Goal: Information Seeking & Learning: Learn about a topic

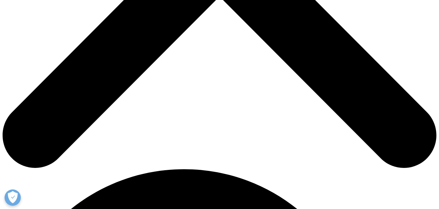
scroll to position [280, 0]
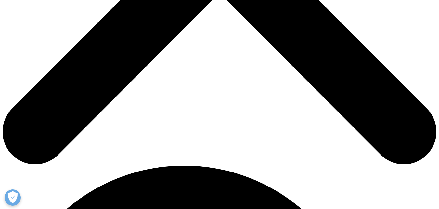
checkbox input "true"
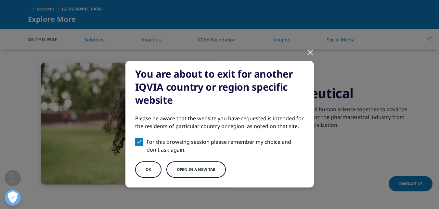
click at [143, 170] on button "OK" at bounding box center [148, 169] width 26 height 16
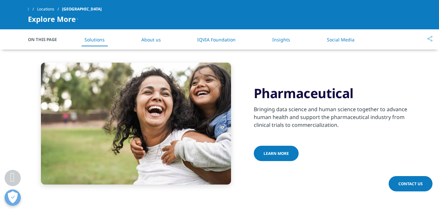
click at [297, 145] on link "Learn more" at bounding box center [276, 152] width 45 height 15
click at [280, 150] on span "Learn more" at bounding box center [276, 153] width 25 height 6
click at [293, 145] on link "Learn more" at bounding box center [276, 152] width 45 height 15
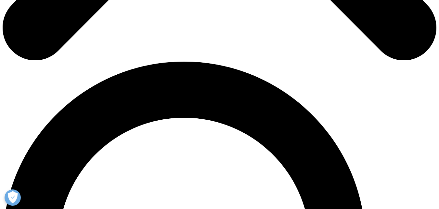
scroll to position [397, 0]
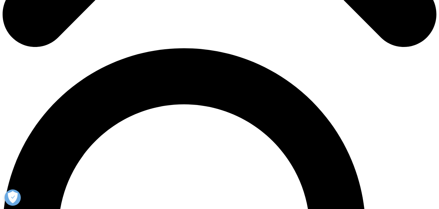
drag, startPoint x: 28, startPoint y: 91, endPoint x: 91, endPoint y: 111, distance: 66.3
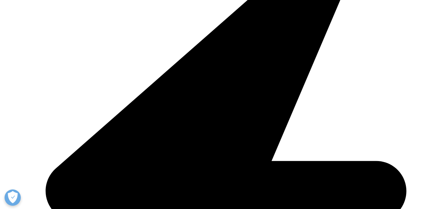
copy p "Reimagine clinical development by intelligently connecting data, technology, an…"
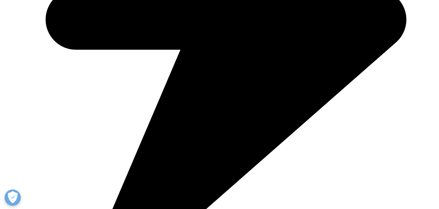
scroll to position [564, 0]
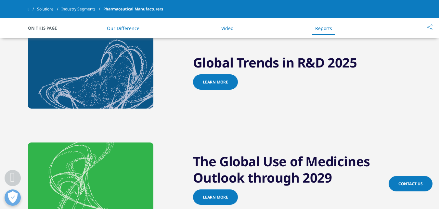
click at [240, 81] on div at bounding box center [241, 81] width 3 height 1
drag, startPoint x: 224, startPoint y: 81, endPoint x: 211, endPoint y: 81, distance: 13.0
click at [211, 81] on span "Learn more" at bounding box center [215, 82] width 25 height 6
click at [240, 81] on div at bounding box center [241, 81] width 3 height 1
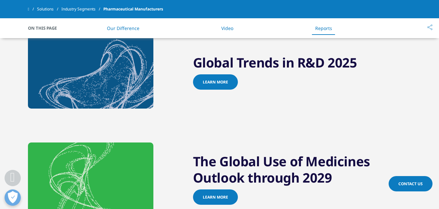
click at [240, 81] on div at bounding box center [241, 81] width 3 height 1
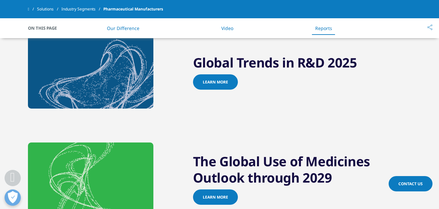
click at [240, 81] on div at bounding box center [241, 81] width 3 height 1
click at [216, 78] on link "Learn more" at bounding box center [215, 81] width 45 height 15
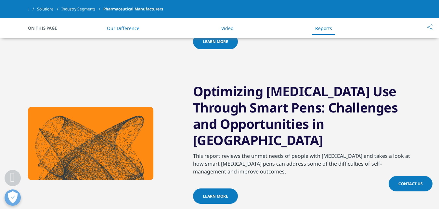
scroll to position [990, 0]
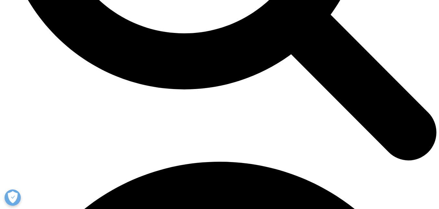
scroll to position [575, 0]
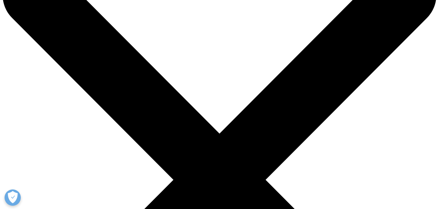
scroll to position [46, 0]
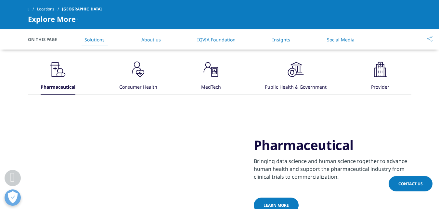
scroll to position [215, 0]
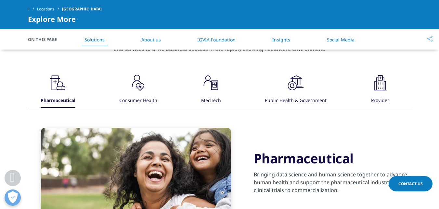
click at [145, 94] on div "Consumer Health" at bounding box center [138, 101] width 38 height 14
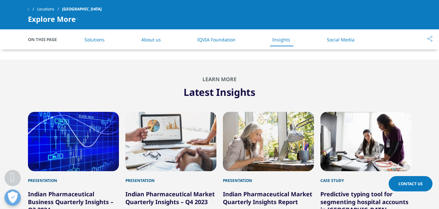
scroll to position [939, 0]
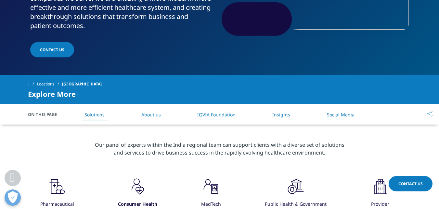
scroll to position [160, 0]
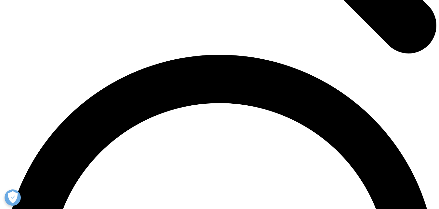
scroll to position [826, 0]
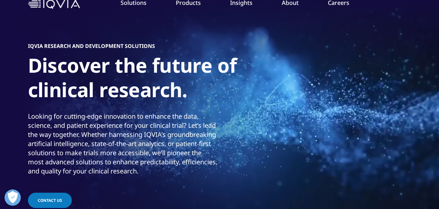
scroll to position [50, 0]
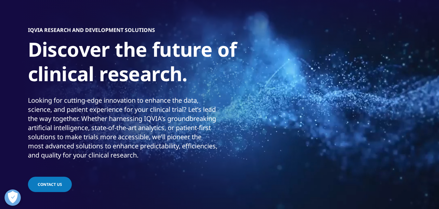
click at [306, 148] on link "Research & Development Overview" at bounding box center [289, 145] width 93 height 23
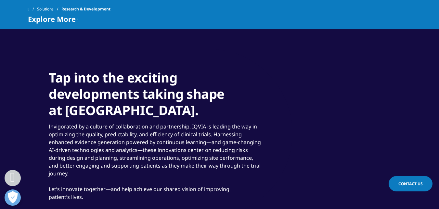
scroll to position [609, 0]
